Goal: Information Seeking & Learning: Learn about a topic

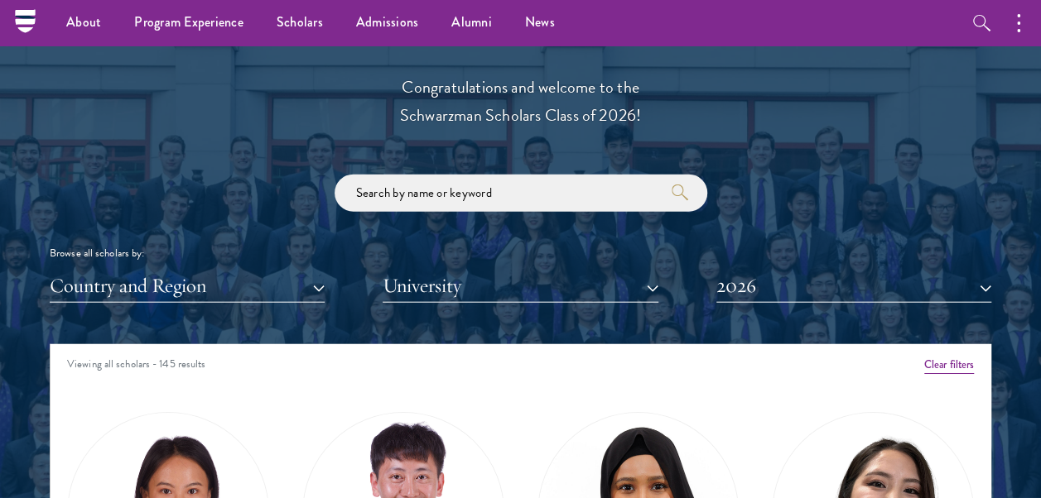
scroll to position [1815, 0]
click at [300, 285] on button "Country and Region" at bounding box center [187, 286] width 275 height 34
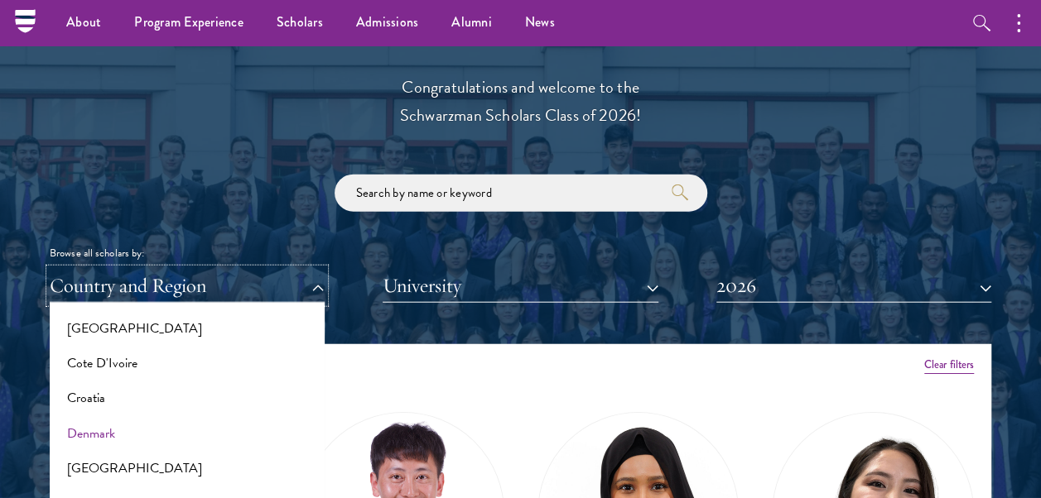
scroll to position [608, 0]
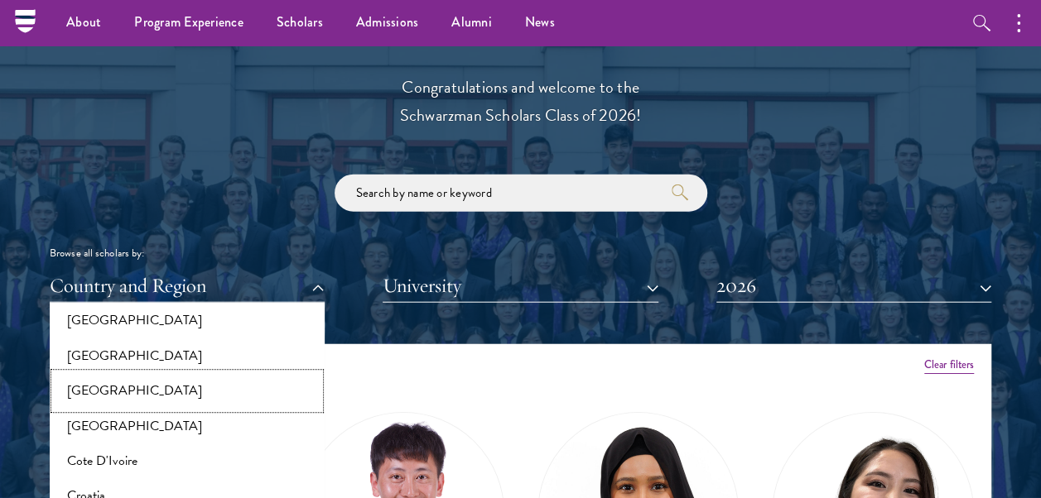
click at [147, 398] on button "[GEOGRAPHIC_DATA]" at bounding box center [187, 391] width 265 height 35
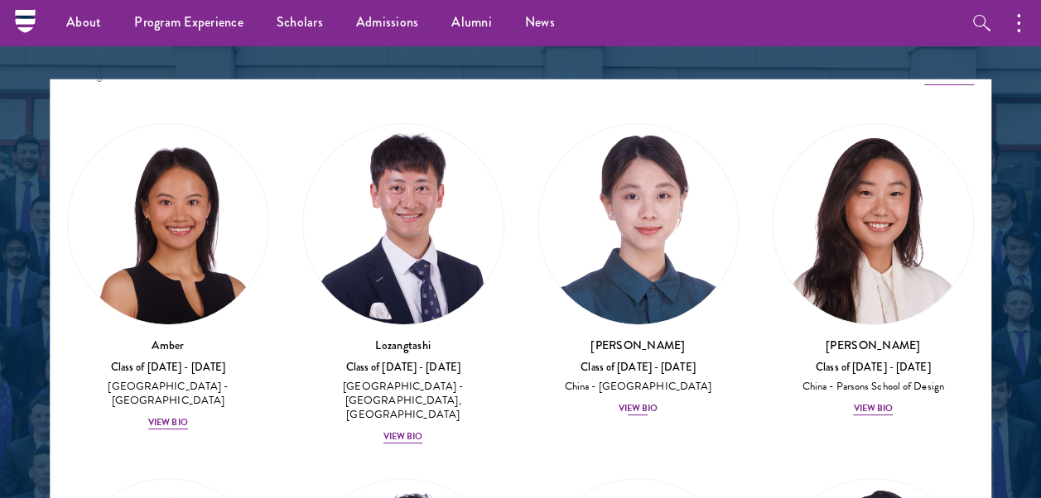
scroll to position [26, 0]
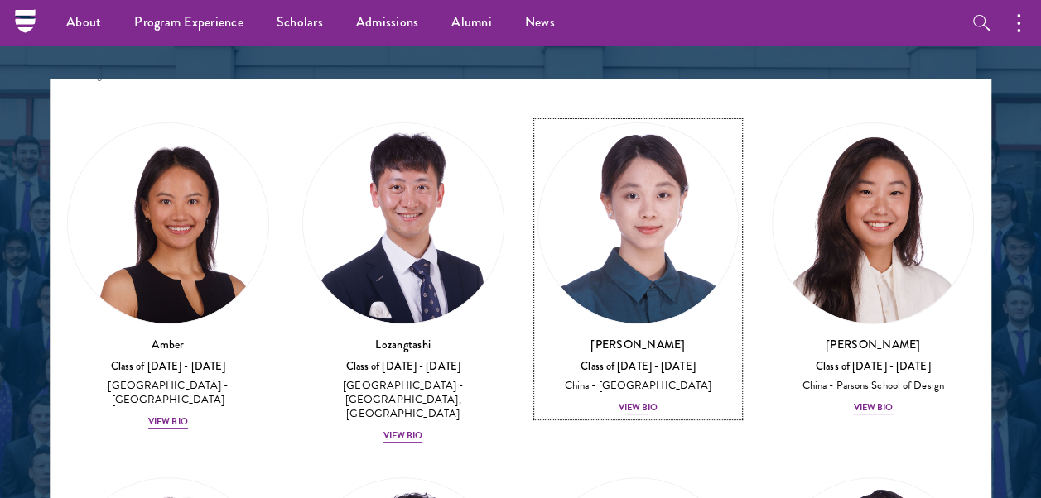
click at [620, 406] on div "View Bio" at bounding box center [638, 408] width 40 height 13
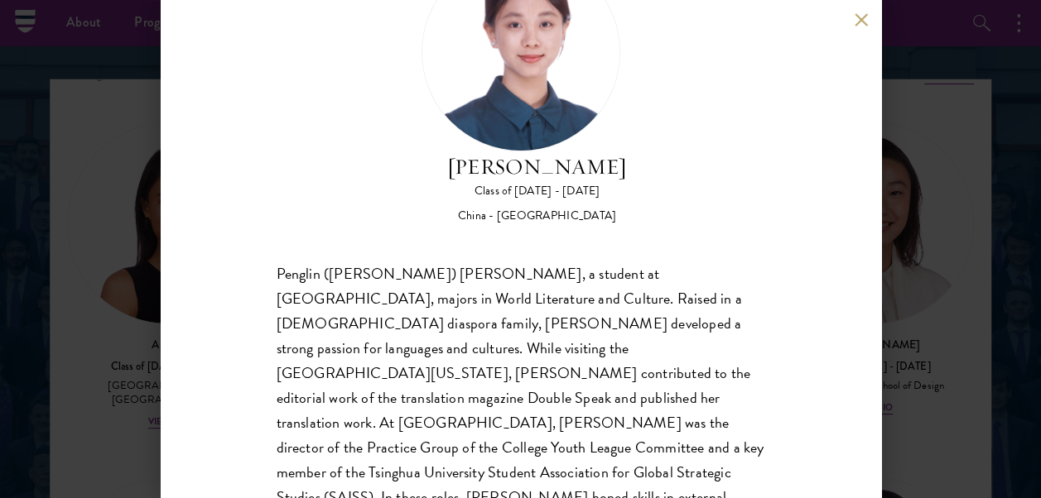
scroll to position [158, 0]
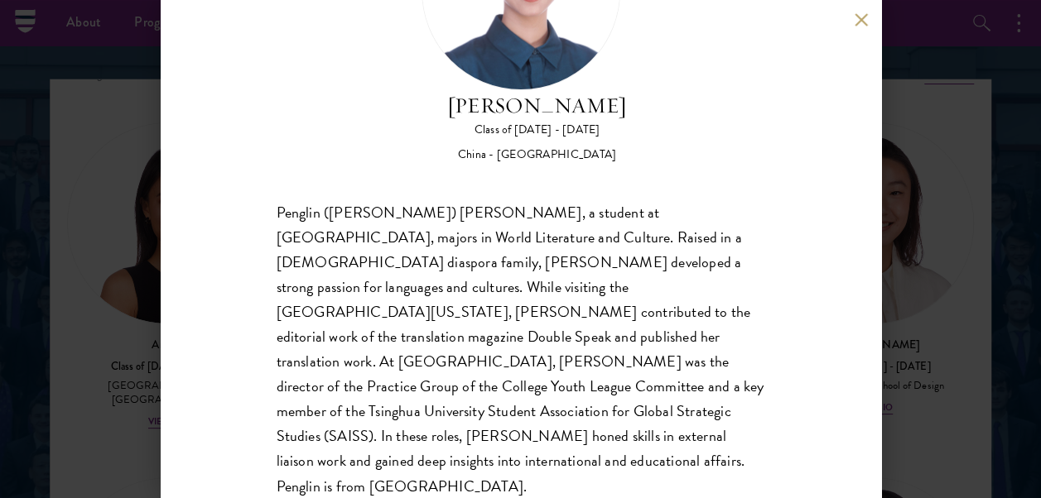
click at [979, 280] on div "[PERSON_NAME] Class of [DATE] - [DATE] [GEOGRAPHIC_DATA] - [GEOGRAPHIC_DATA] Pe…" at bounding box center [520, 249] width 1041 height 498
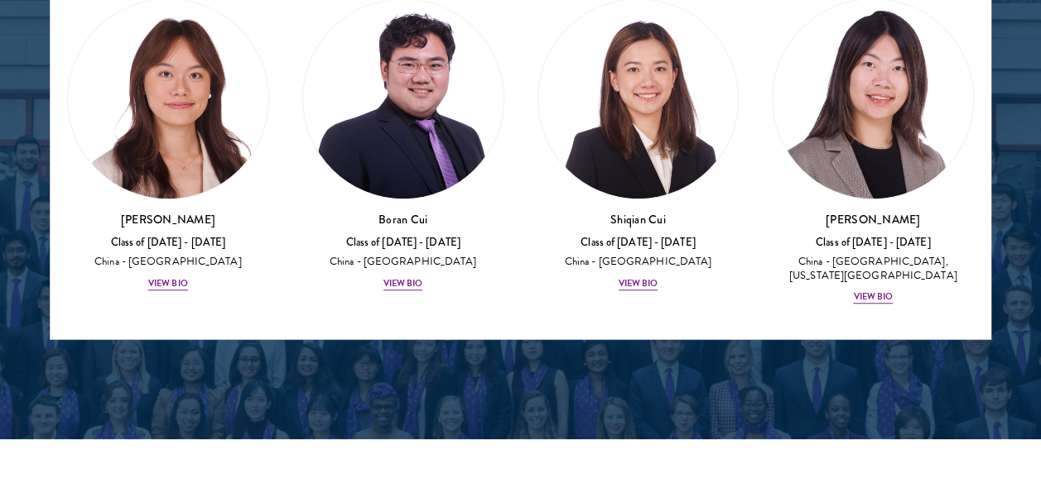
scroll to position [270, 0]
click at [618, 277] on div "View Bio" at bounding box center [638, 283] width 40 height 13
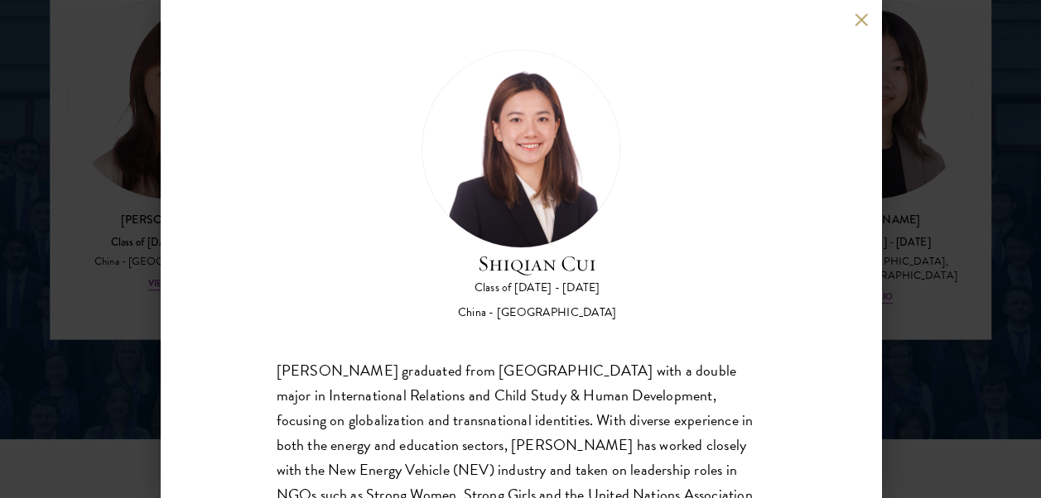
scroll to position [158, 0]
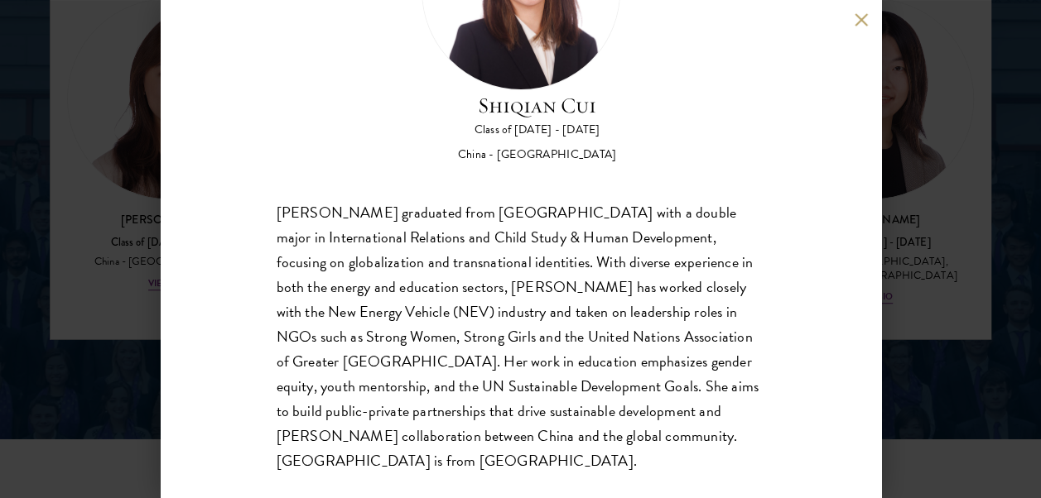
click at [1018, 291] on div "[PERSON_NAME] Class of [DATE] - [DATE] [GEOGRAPHIC_DATA] - [GEOGRAPHIC_DATA] [P…" at bounding box center [520, 249] width 1041 height 498
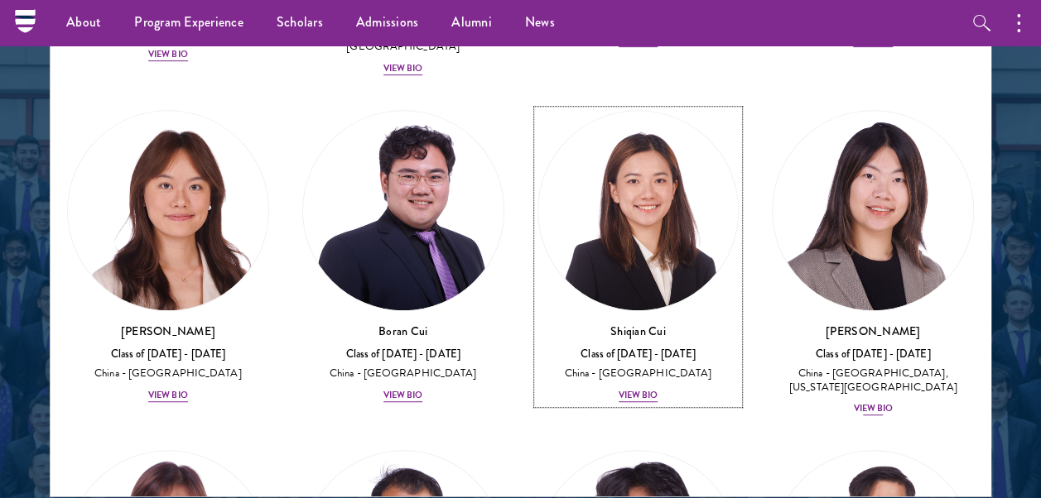
scroll to position [314, 0]
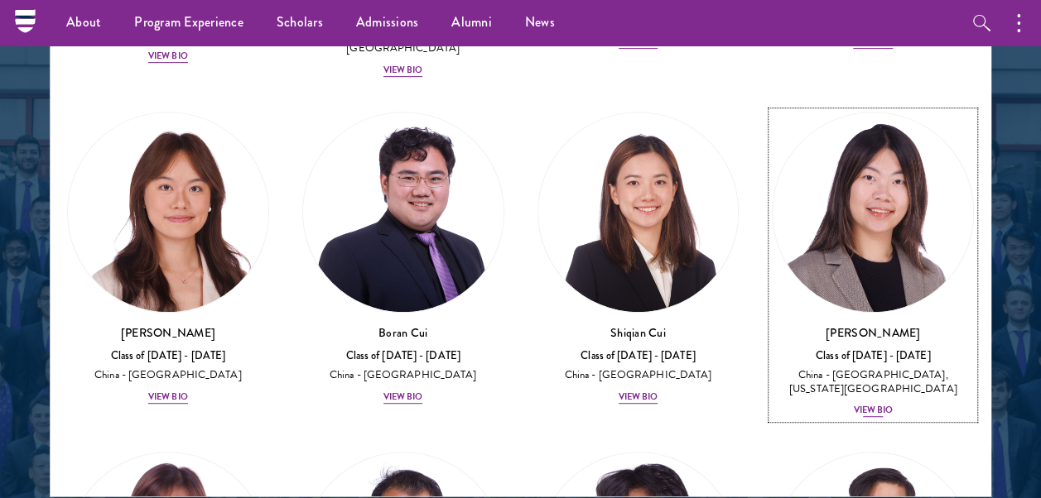
click at [874, 404] on div "View Bio" at bounding box center [873, 410] width 40 height 13
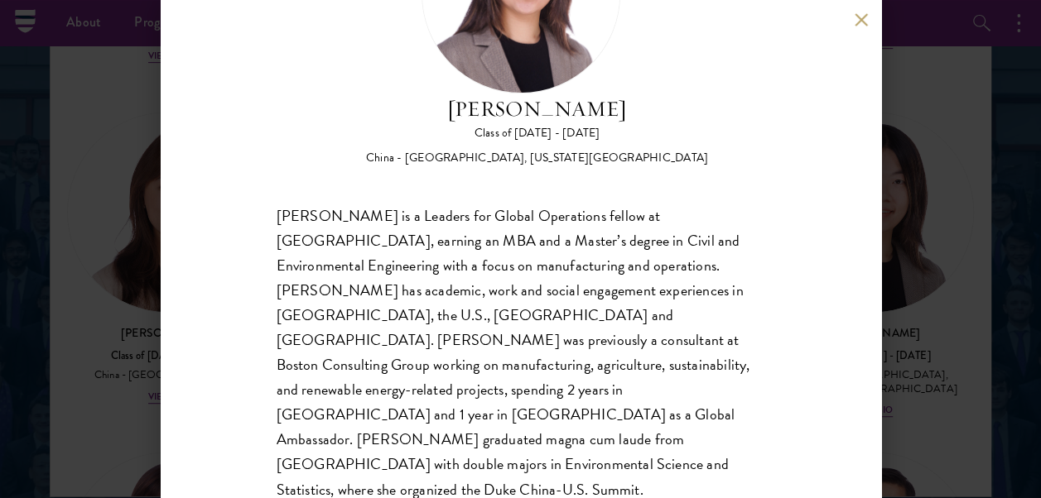
scroll to position [158, 0]
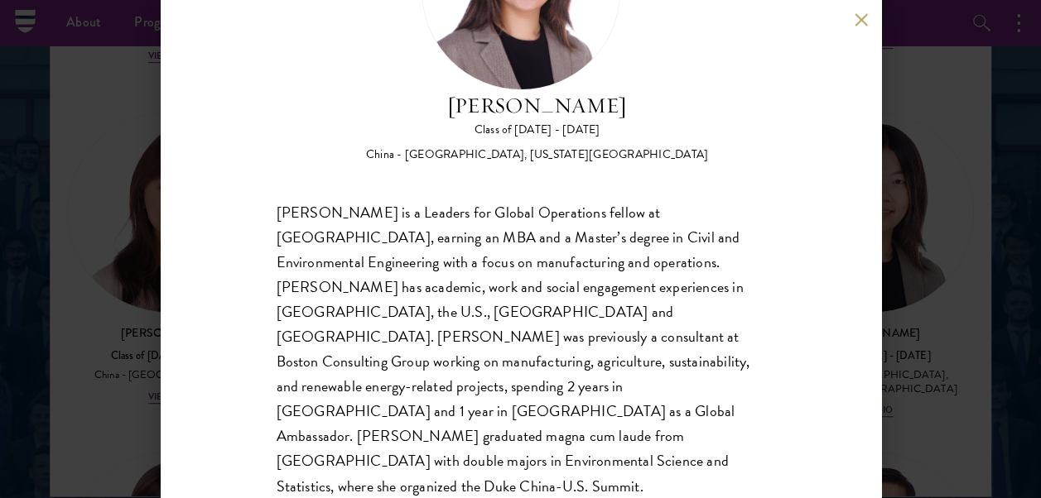
click at [936, 298] on div "[PERSON_NAME] Class of [DATE] - [DATE] [GEOGRAPHIC_DATA] - [GEOGRAPHIC_DATA], […" at bounding box center [520, 249] width 1041 height 498
click at [936, 298] on link "[PERSON_NAME] Class of [DATE] - [DATE] [GEOGRAPHIC_DATA] - [GEOGRAPHIC_DATA], […" at bounding box center [873, 266] width 202 height 308
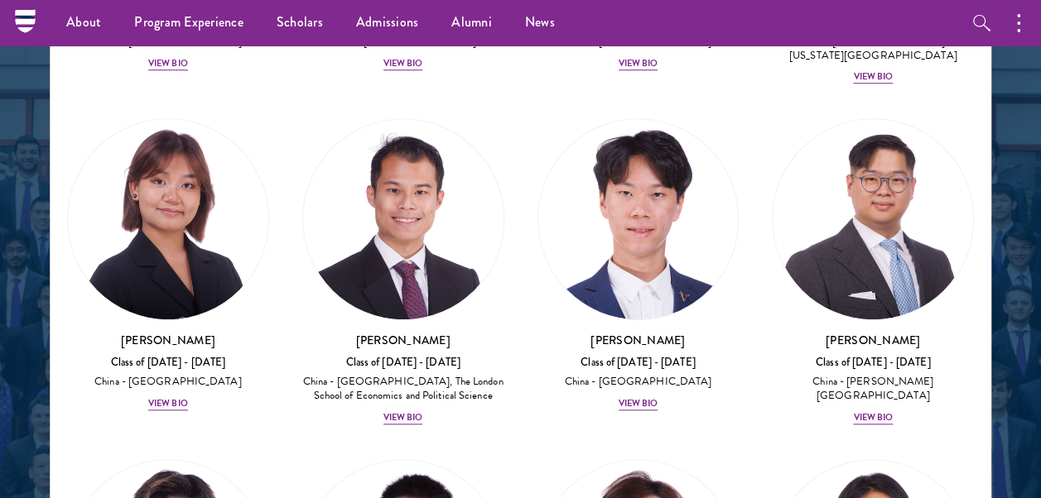
scroll to position [658, 0]
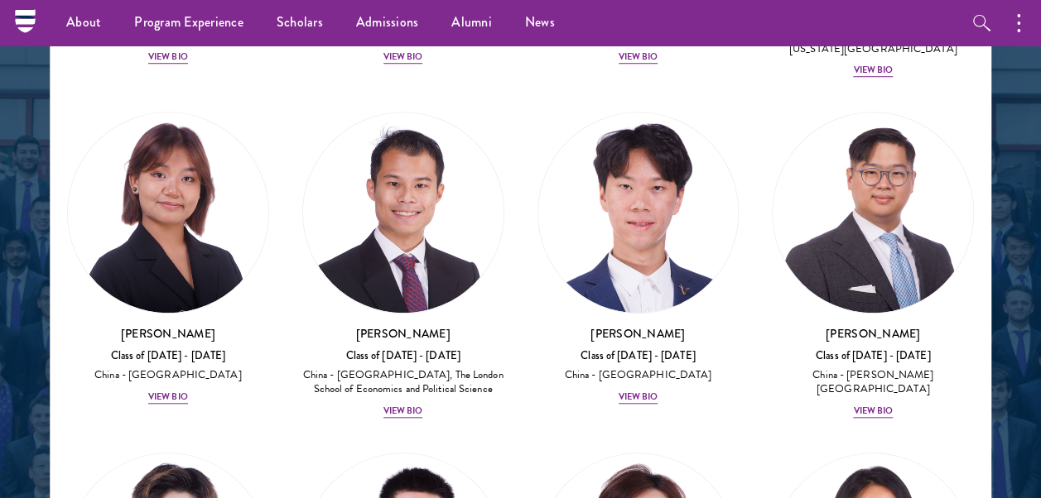
drag, startPoint x: 917, startPoint y: 259, endPoint x: 988, endPoint y: 169, distance: 114.9
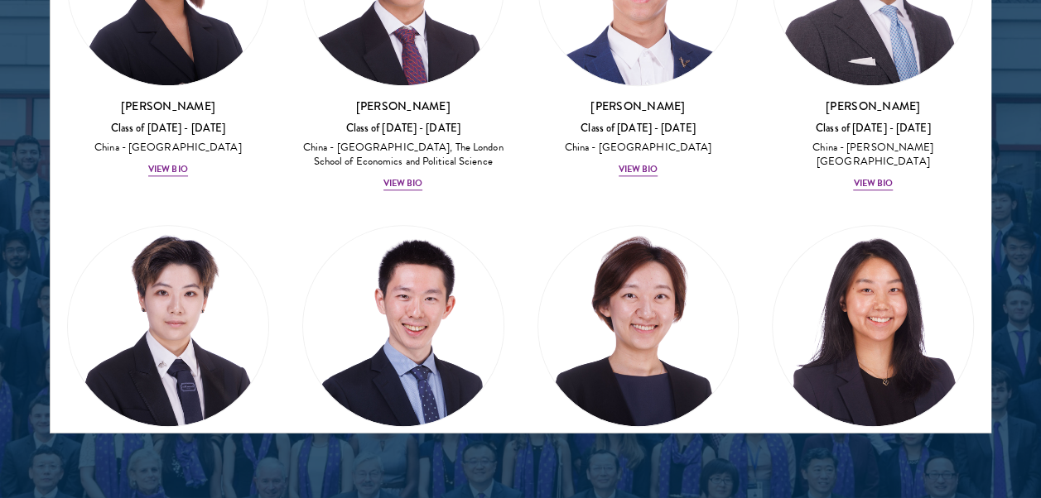
drag, startPoint x: 984, startPoint y: 106, endPoint x: 978, endPoint y: 133, distance: 27.9
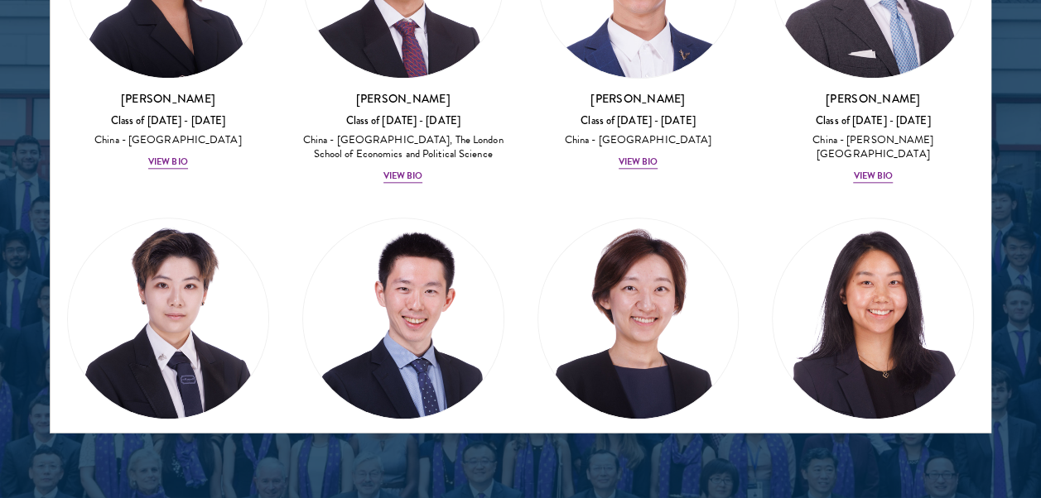
scroll to position [2256, 0]
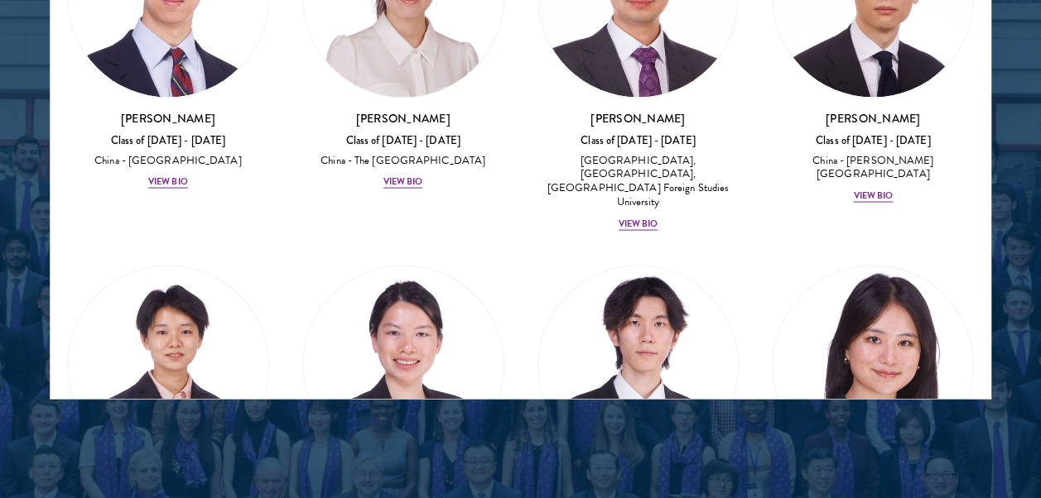
scroll to position [1510, 0]
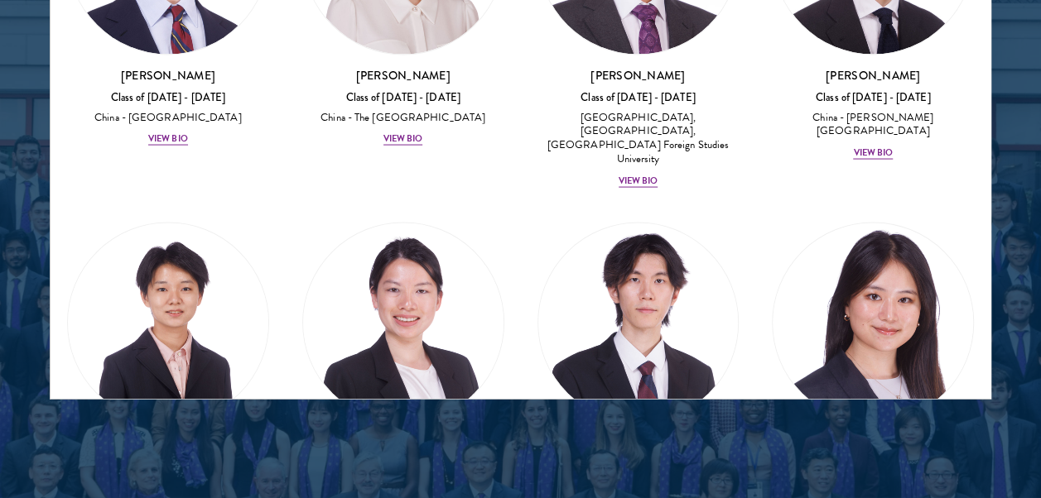
drag, startPoint x: 984, startPoint y: 89, endPoint x: 1017, endPoint y: 200, distance: 116.8
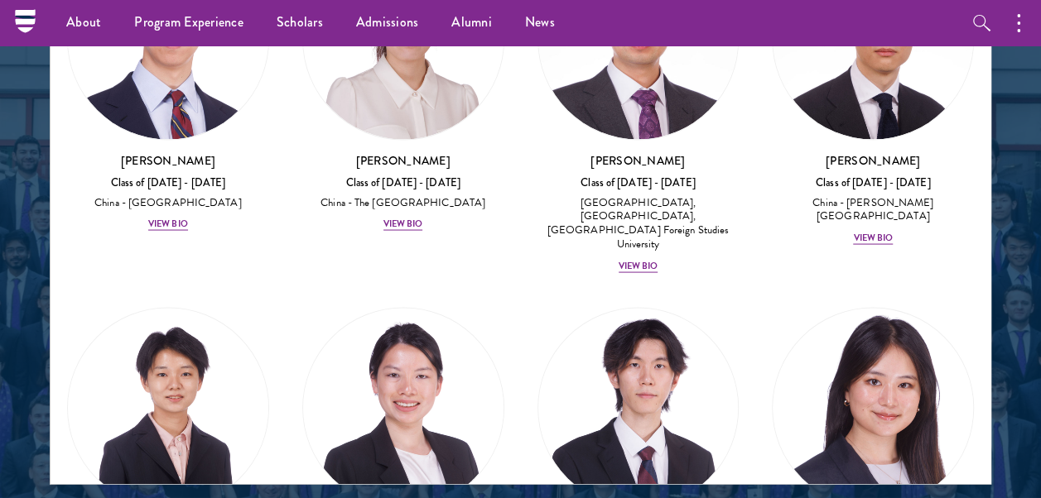
scroll to position [2167, 0]
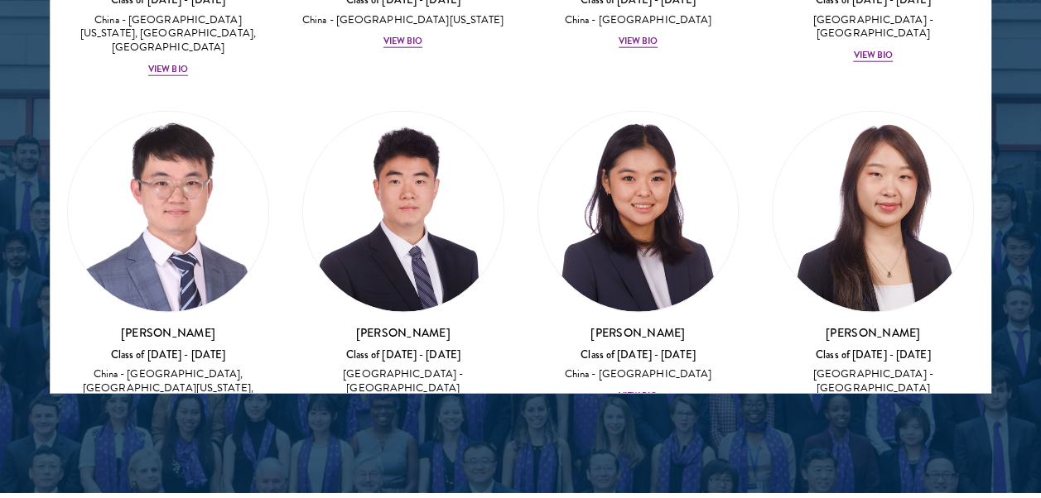
scroll to position [2302, 0]
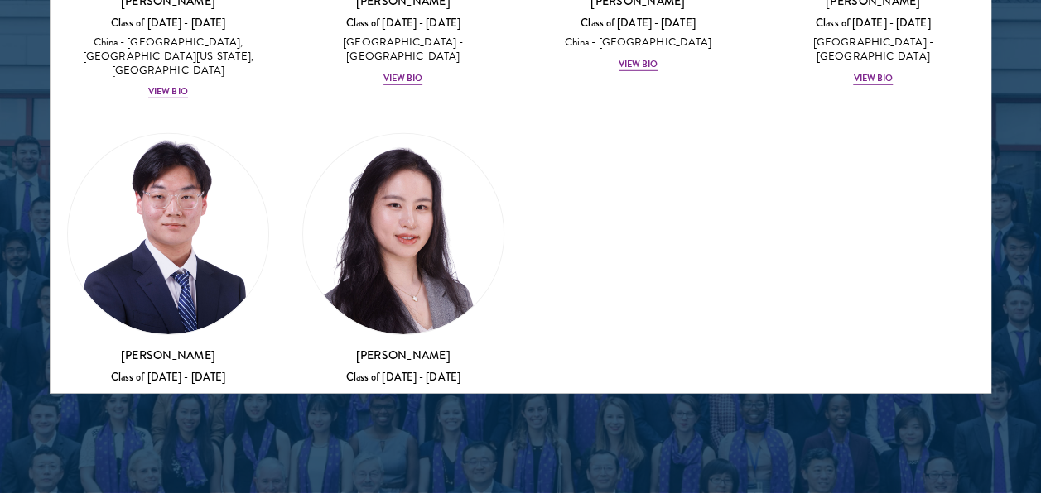
drag, startPoint x: 982, startPoint y: 196, endPoint x: 1056, endPoint y: 359, distance: 179.0
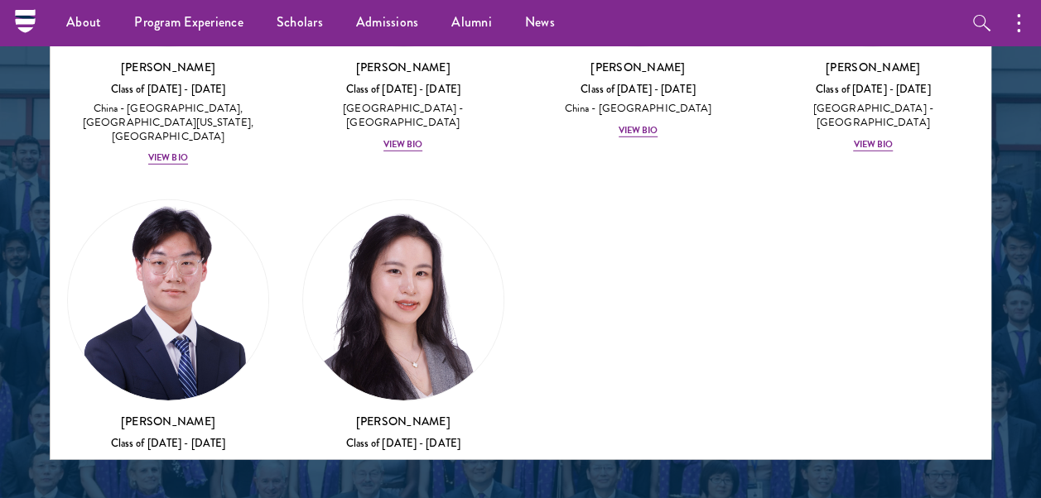
scroll to position [2192, 0]
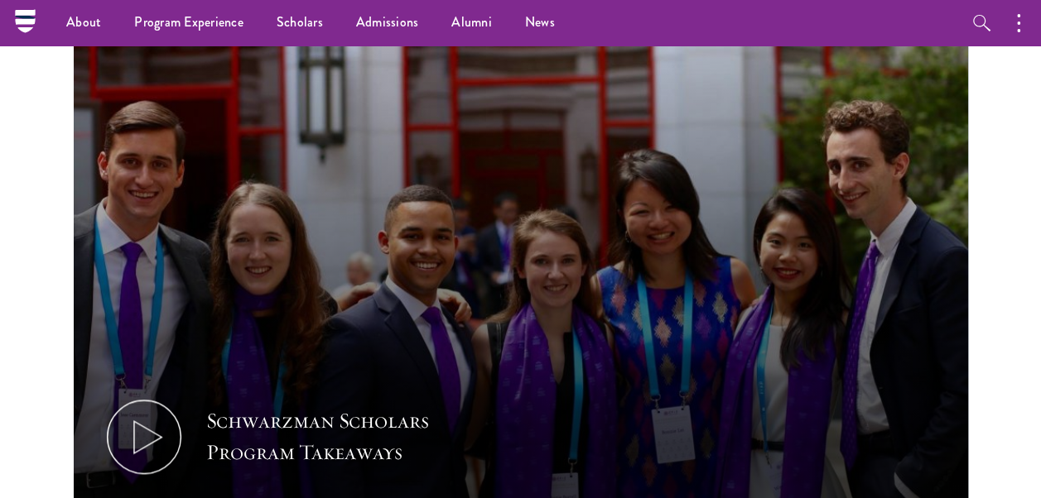
scroll to position [748, 0]
